Goal: Task Accomplishment & Management: Manage account settings

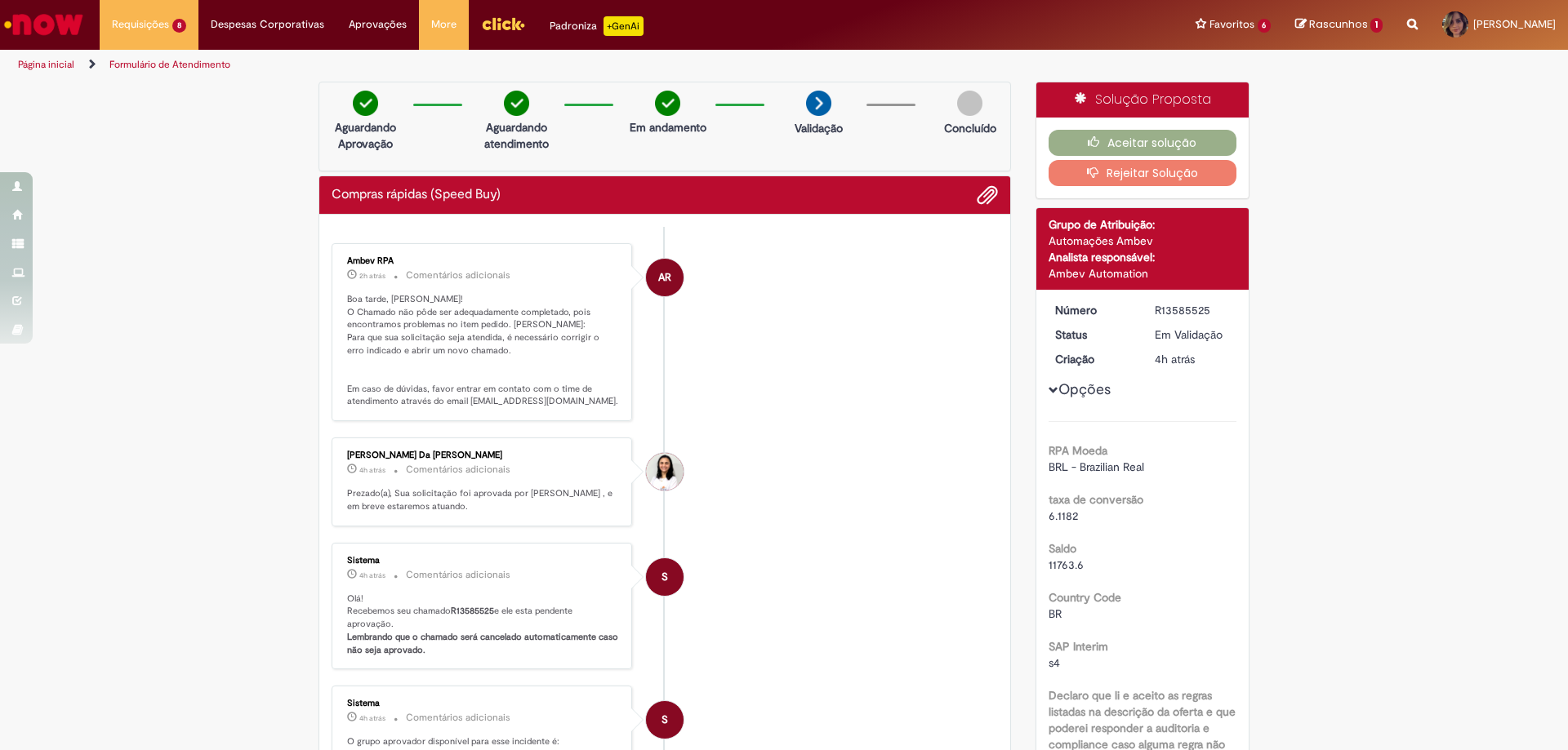
click at [424, 331] on p "Boa tarde, [PERSON_NAME]! O Chamado não pôde ser adequadamente completado, pois…" at bounding box center [482, 350] width 272 height 115
click at [460, 361] on p "Boa tarde, [PERSON_NAME]! O Chamado não pôde ser adequadamente completado, pois…" at bounding box center [482, 350] width 272 height 115
click at [552, 324] on p "Boa tarde, [PERSON_NAME]! O Chamado não pôde ser adequadamente completado, pois…" at bounding box center [482, 350] width 272 height 115
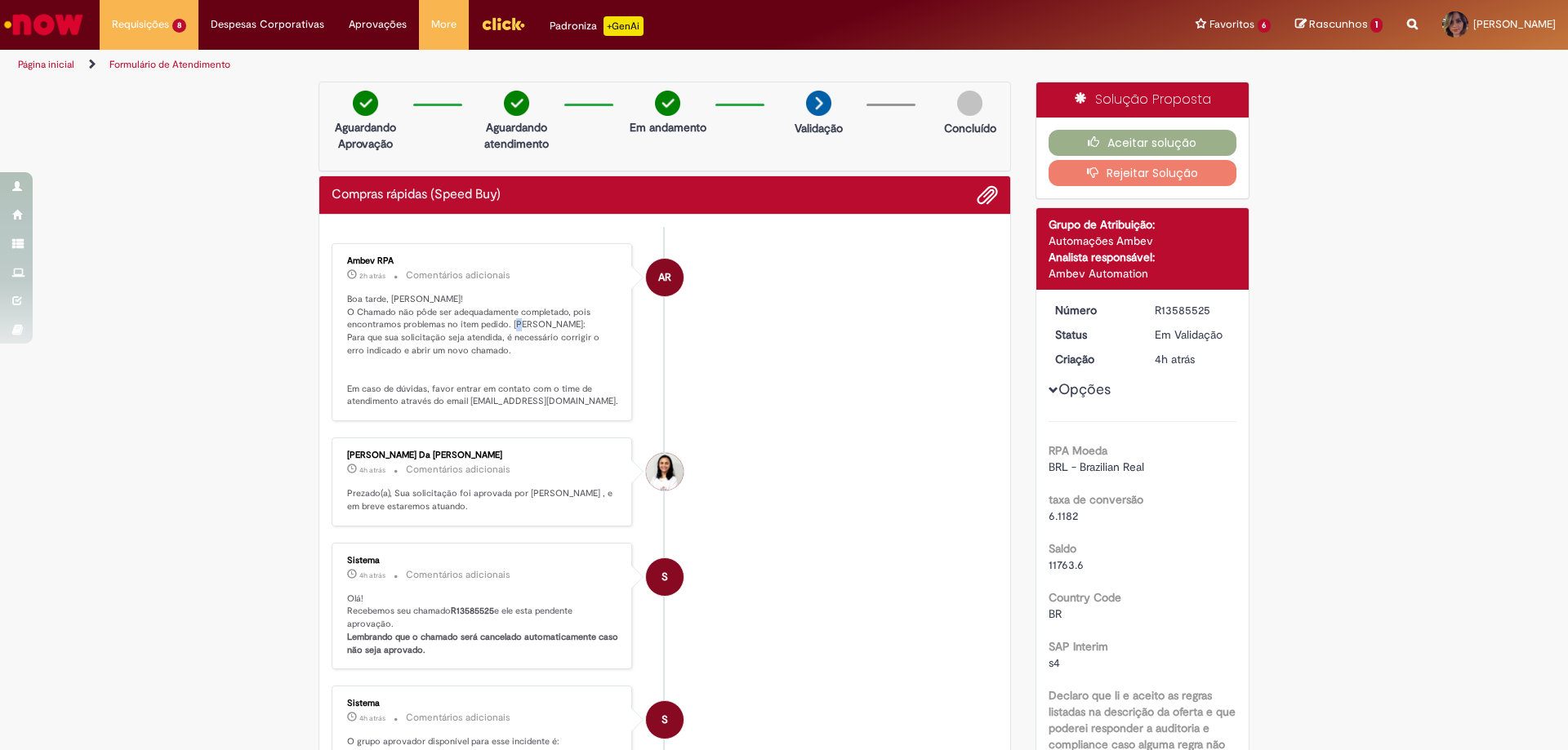
click at [552, 324] on p "Boa tarde, [PERSON_NAME]! O Chamado não pôde ser adequadamente completado, pois…" at bounding box center [482, 350] width 272 height 115
click at [501, 359] on p "Boa tarde, [PERSON_NAME]! O Chamado não pôde ser adequadamente completado, pois…" at bounding box center [482, 350] width 272 height 115
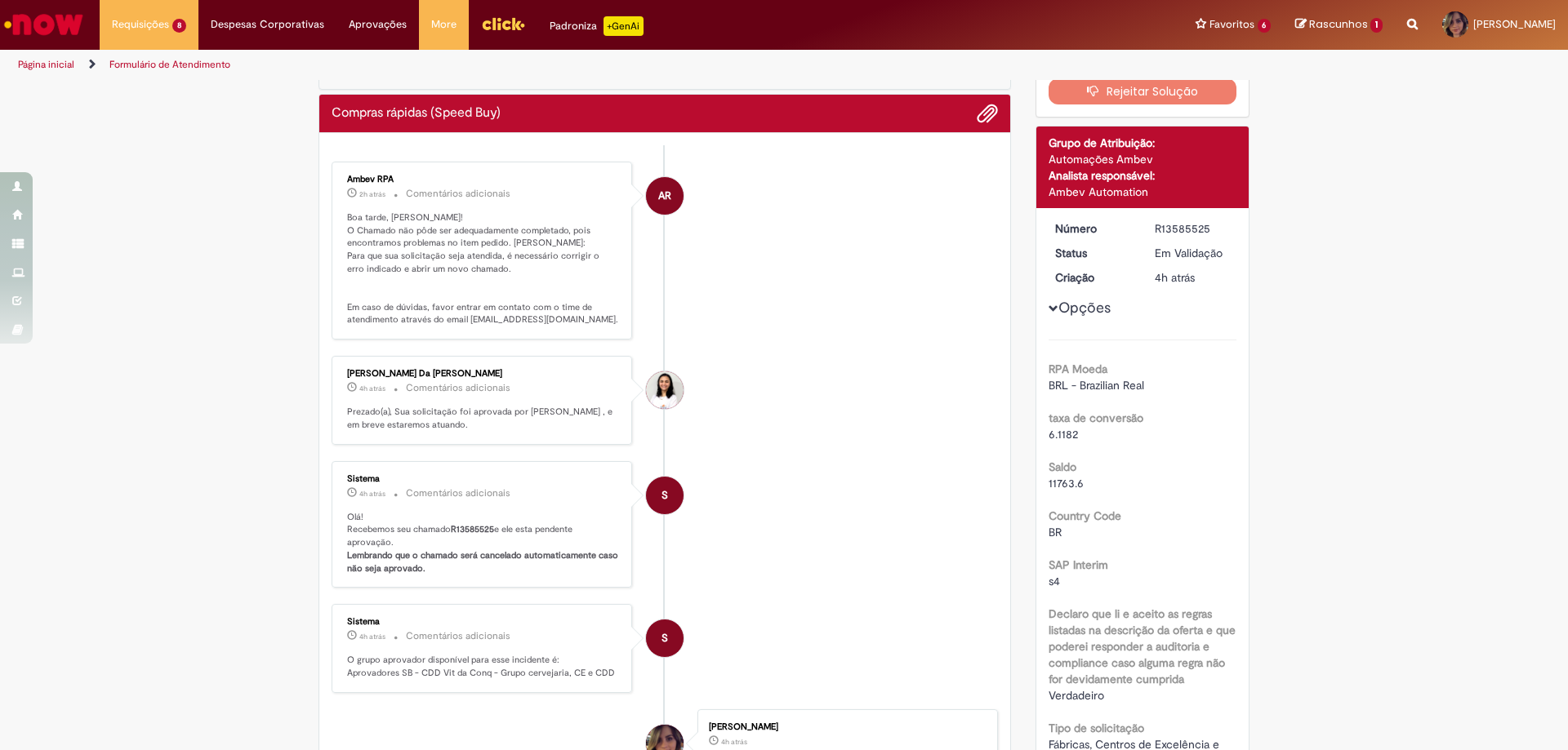
click at [821, 417] on li "[PERSON_NAME] Da [PERSON_NAME] 4h atrás 4 horas atrás Comentários adicionais Pr…" at bounding box center [664, 401] width 666 height 89
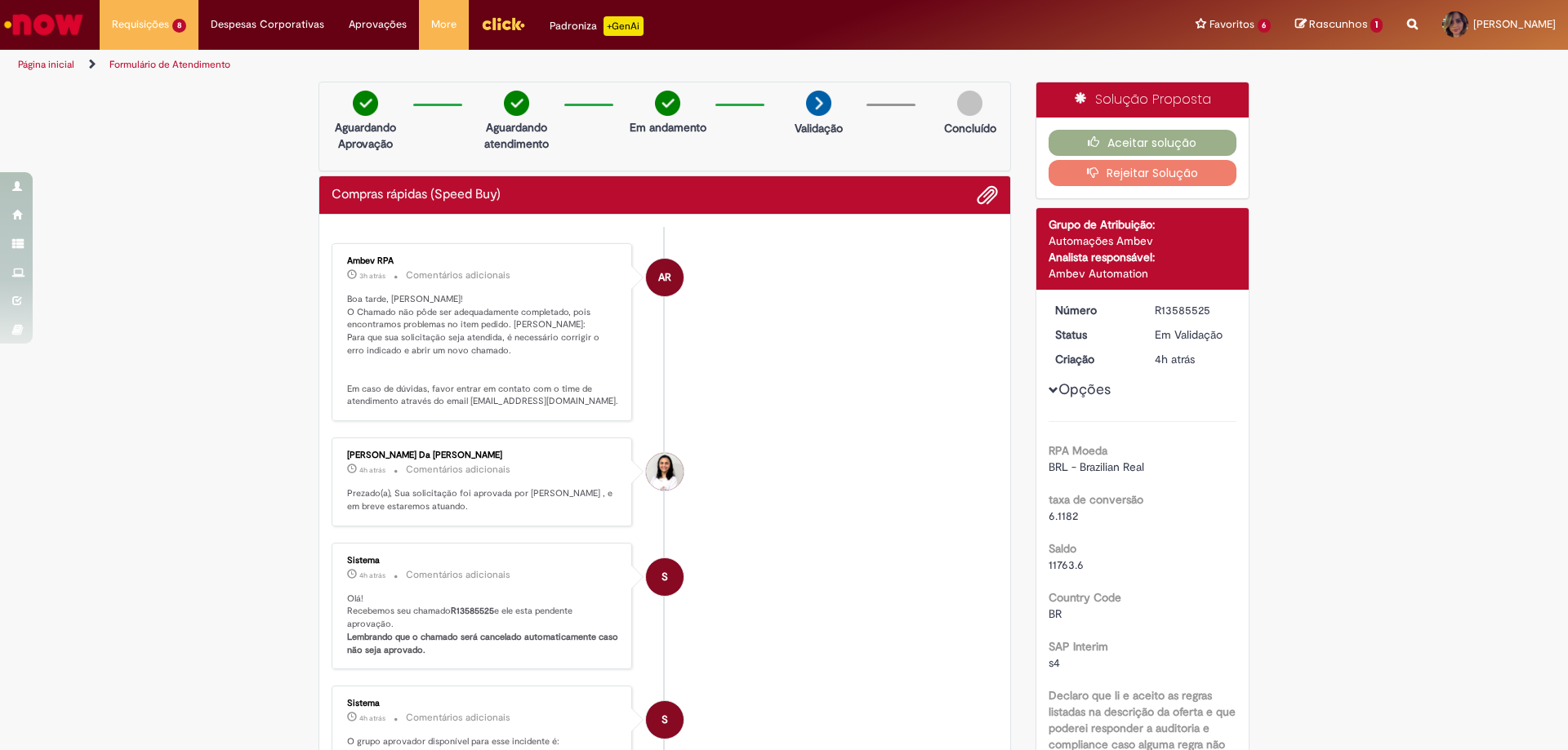
click at [1181, 174] on button "Rejeitar Solução" at bounding box center [1142, 172] width 189 height 26
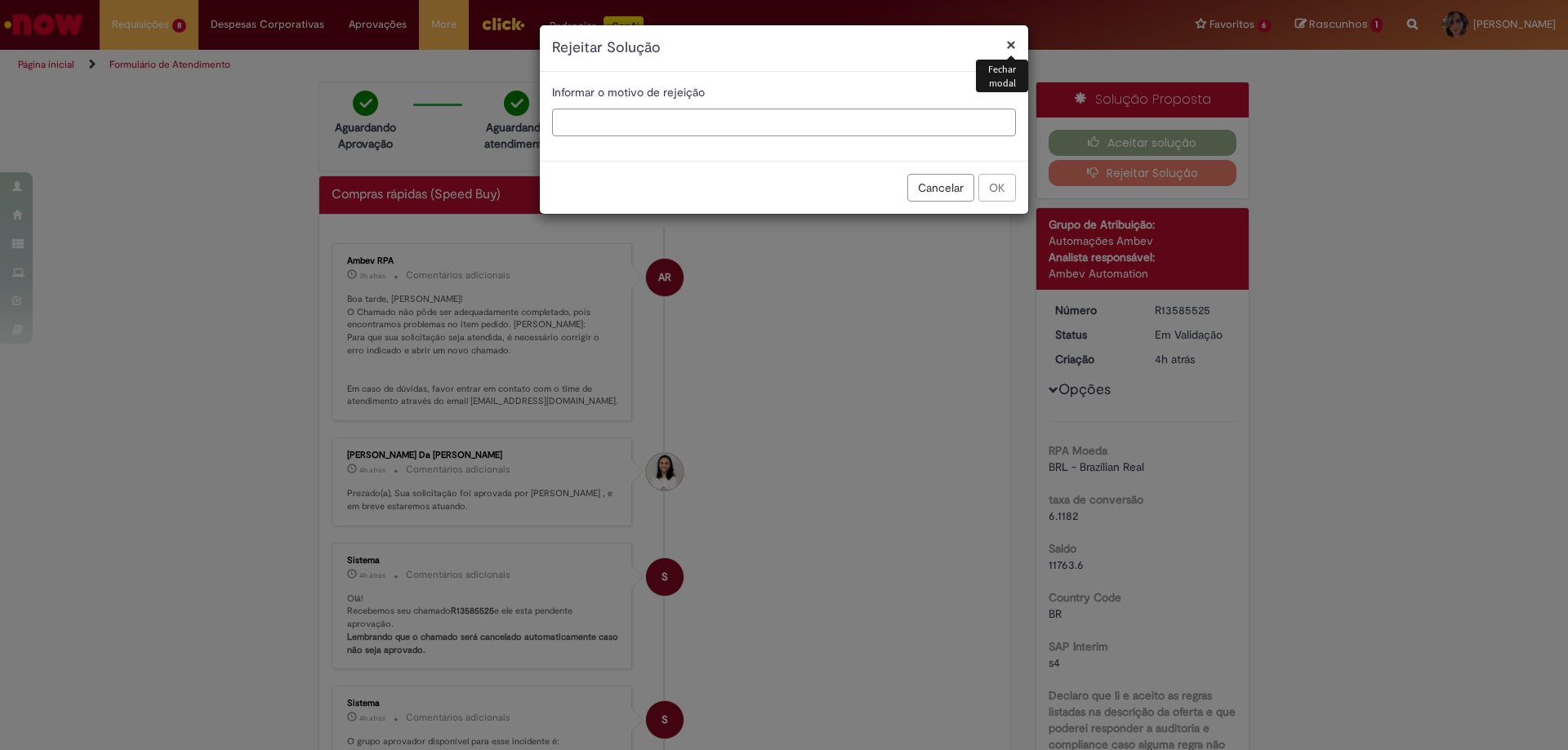
click at [688, 116] on input "text" at bounding box center [783, 122] width 464 height 28
type input "**********"
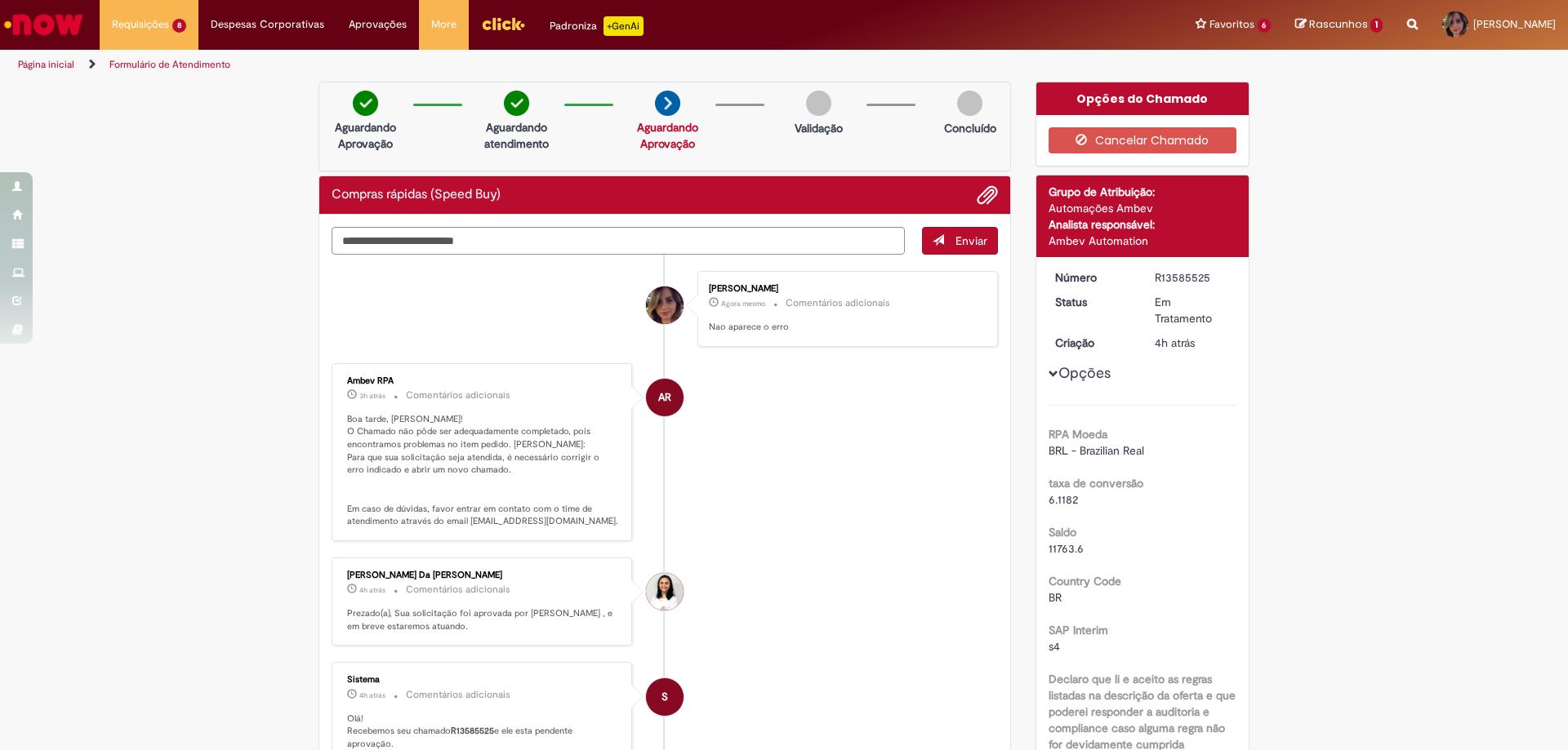
click at [531, 524] on p "Boa tarde, [PERSON_NAME]! O Chamado não pôde ser adequadamente completado, pois…" at bounding box center [482, 470] width 272 height 115
click at [456, 526] on p "Boa tarde, [PERSON_NAME]! O Chamado não pôde ser adequadamente completado, pois…" at bounding box center [482, 470] width 272 height 115
drag, startPoint x: 462, startPoint y: 522, endPoint x: 589, endPoint y: 523, distance: 127.0
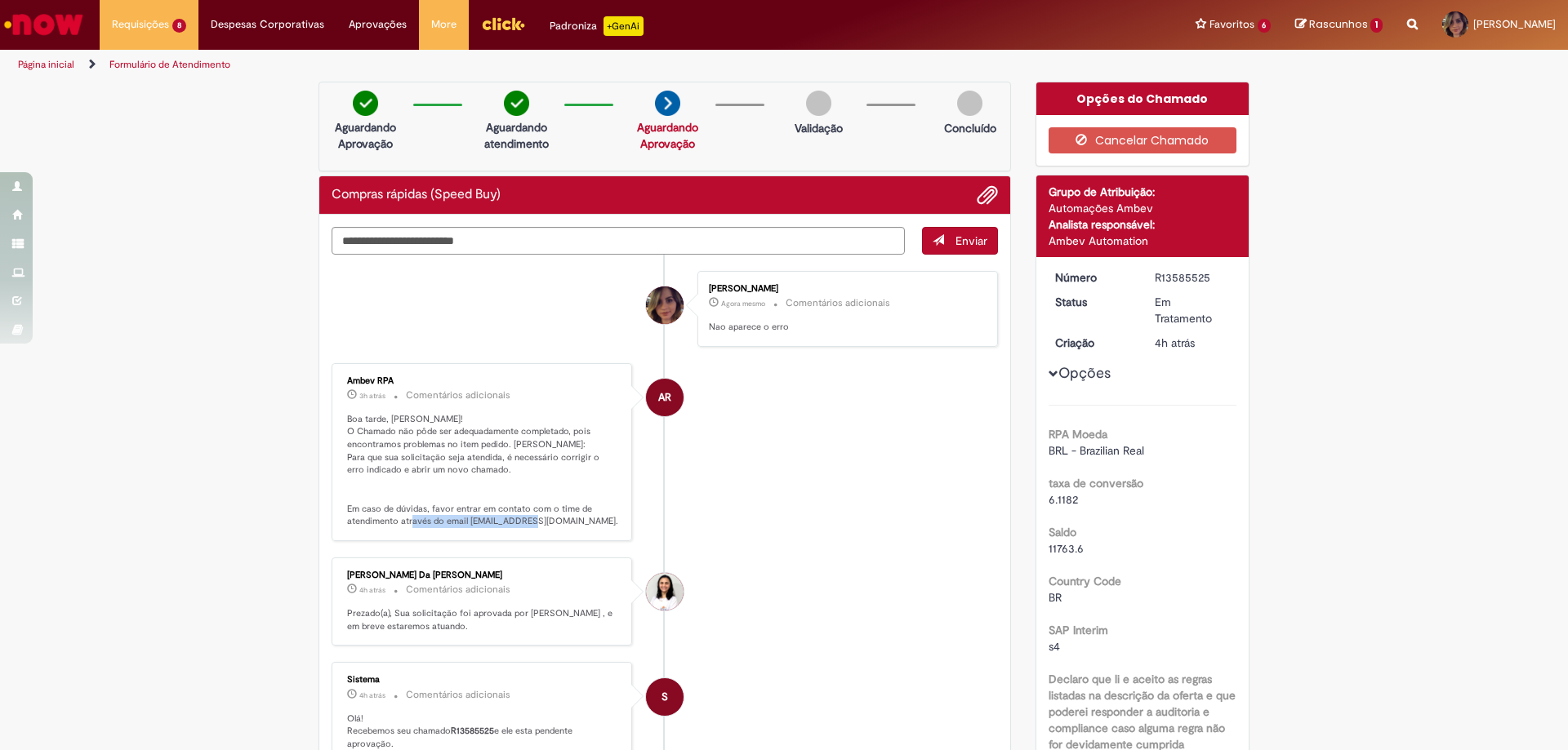
click at [589, 523] on p "Boa tarde, [PERSON_NAME]! O Chamado não pôde ser adequadamente completado, pois…" at bounding box center [482, 470] width 272 height 115
copy p "[EMAIL_ADDRESS][DOMAIN_NAME]"
drag, startPoint x: 203, startPoint y: 684, endPoint x: 290, endPoint y: 686, distance: 87.0
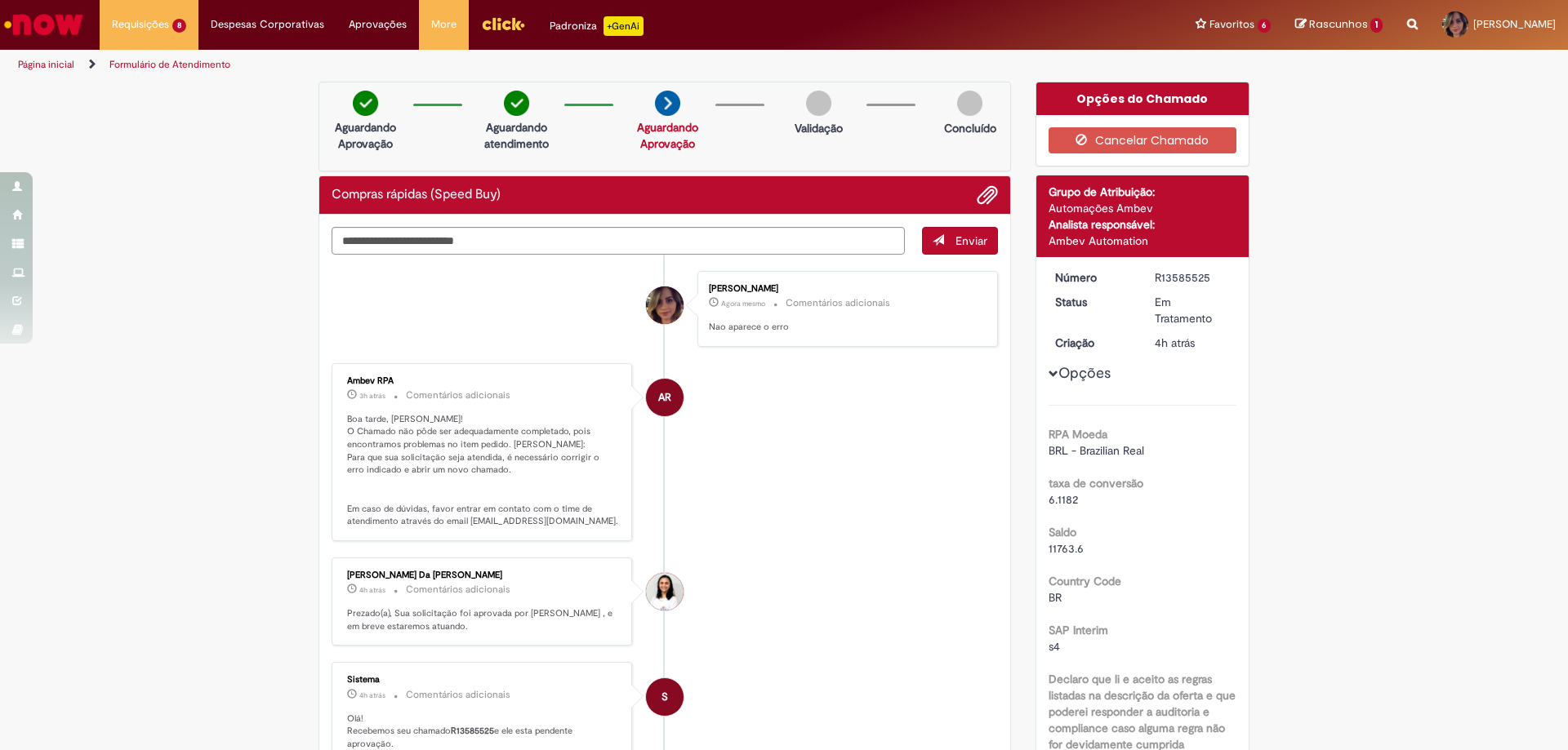
click at [1159, 277] on div "R13585525" at bounding box center [1192, 277] width 75 height 16
copy div "R13585525"
click at [857, 525] on li "AR Ambev RPA 3h atrás 3 horas atrás Comentários adicionais Boa tarde, [PERSON_N…" at bounding box center [664, 452] width 666 height 178
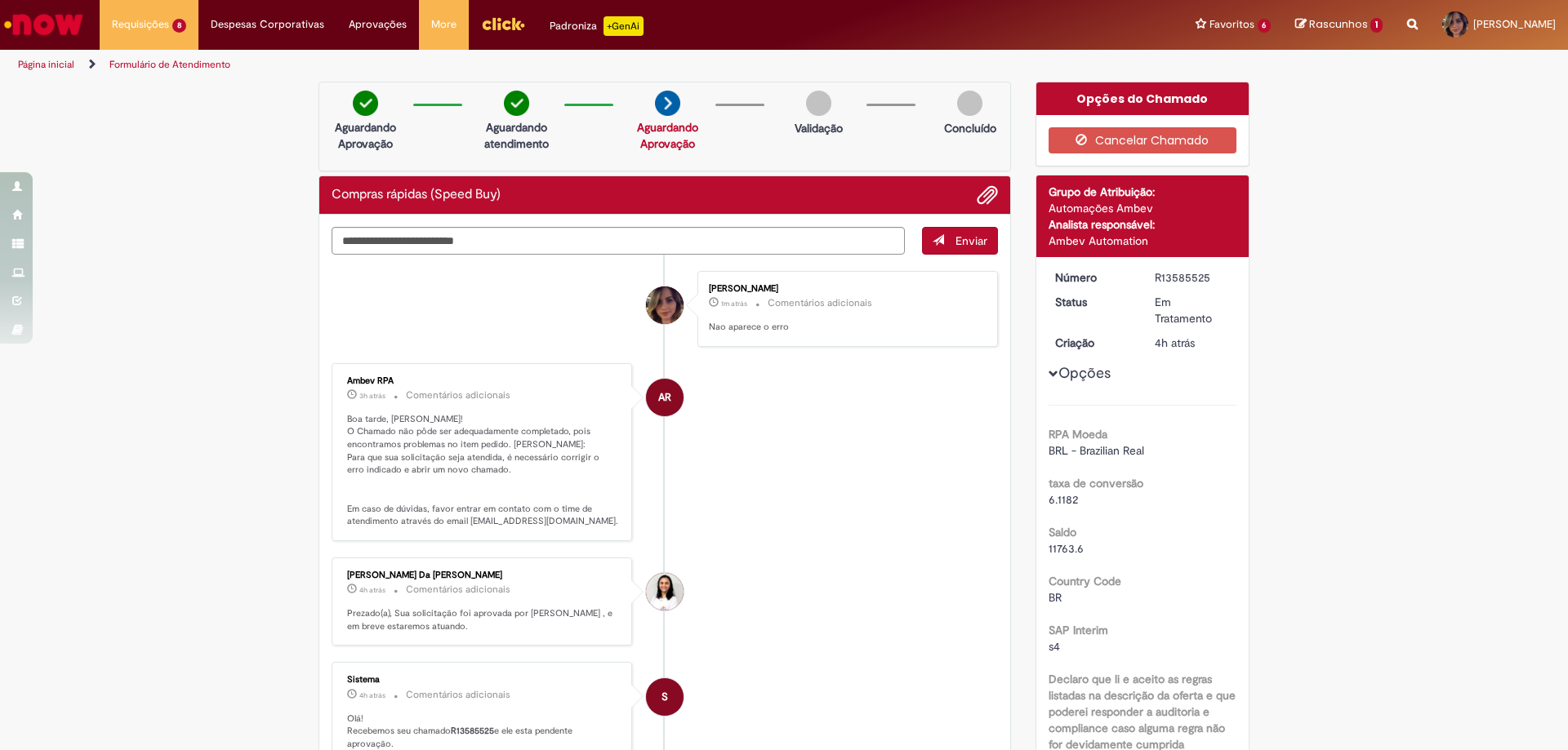
click at [822, 503] on li "AR Ambev RPA 3h atrás 3 horas atrás Comentários adicionais Boa tarde, [PERSON_N…" at bounding box center [664, 452] width 666 height 178
